Goal: Task Accomplishment & Management: Manage account settings

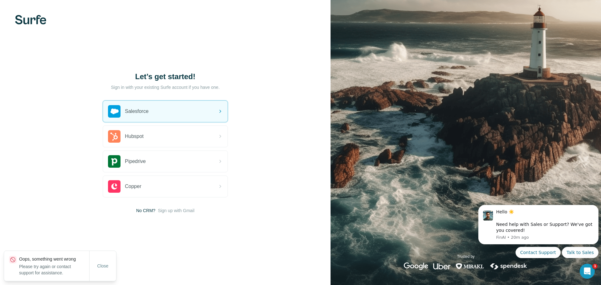
click at [158, 115] on div "Salesforce" at bounding box center [165, 111] width 125 height 21
click at [185, 210] on span "Sign up with Gmail" at bounding box center [176, 211] width 37 height 6
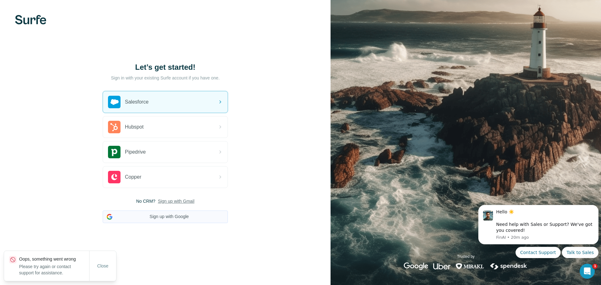
click at [195, 219] on button "Sign up with Google" at bounding box center [165, 217] width 125 height 13
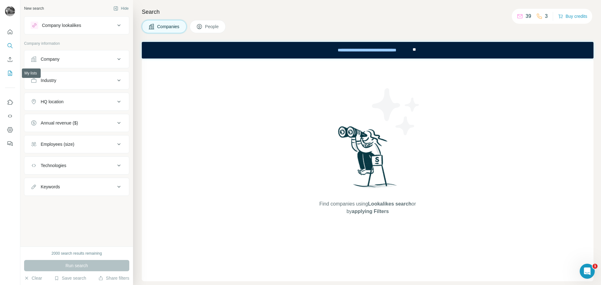
click at [10, 74] on icon "My lists" at bounding box center [10, 73] width 6 height 6
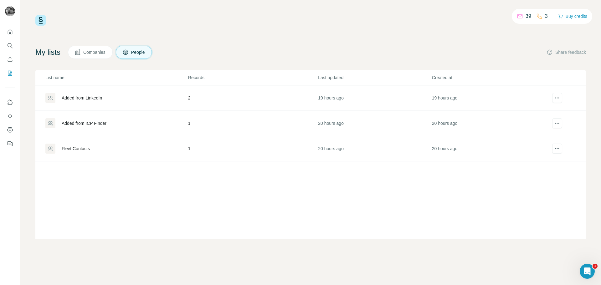
click at [117, 221] on div "List name Records Last updated Created at Added from LinkedIn 2 19 hours ago 19…" at bounding box center [310, 154] width 551 height 169
click at [338, 155] on td "20 hours ago" at bounding box center [375, 148] width 114 height 25
click at [102, 119] on div "Added from ICP Finder" at bounding box center [116, 123] width 142 height 10
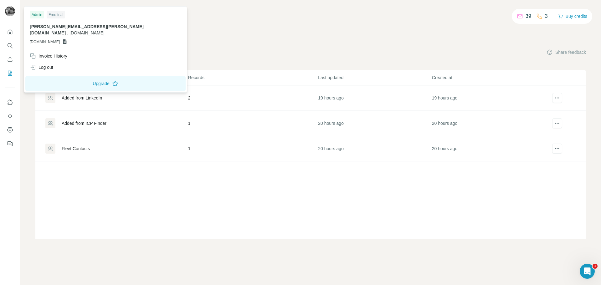
click at [85, 99] on div "Added from LinkedIn" at bounding box center [82, 98] width 40 height 6
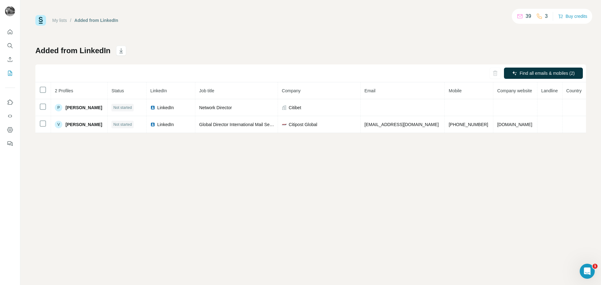
click at [107, 195] on div "My lists / Added from LinkedIn 39 3 Buy credits Added from LinkedIn Find all em…" at bounding box center [310, 142] width 581 height 285
click at [201, 216] on div "My lists / Added from LinkedIn 39 3 Buy credits Added from LinkedIn Find all em…" at bounding box center [310, 142] width 581 height 285
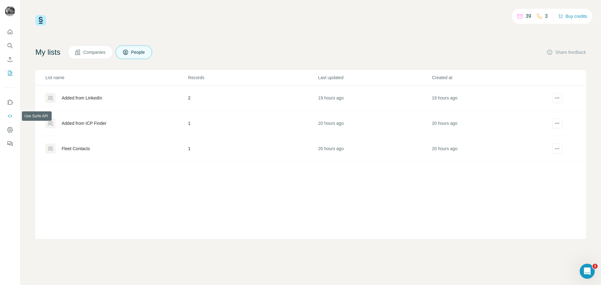
click at [12, 117] on icon "Use Surfe API" at bounding box center [10, 116] width 6 height 6
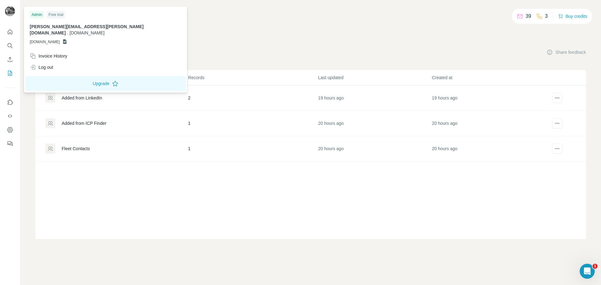
click at [67, 39] on icon at bounding box center [64, 41] width 3 height 5
click at [60, 39] on span "[DOMAIN_NAME]" at bounding box center [45, 42] width 30 height 6
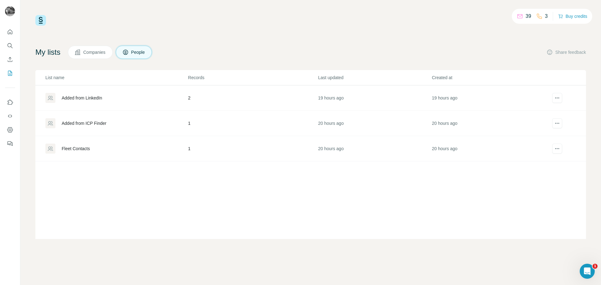
click at [15, 217] on div at bounding box center [10, 142] width 20 height 285
click at [389, 255] on div "39 3 Buy credits My lists Companies People Share feedback List name Records Las…" at bounding box center [310, 142] width 581 height 285
